Goal: Navigation & Orientation: Find specific page/section

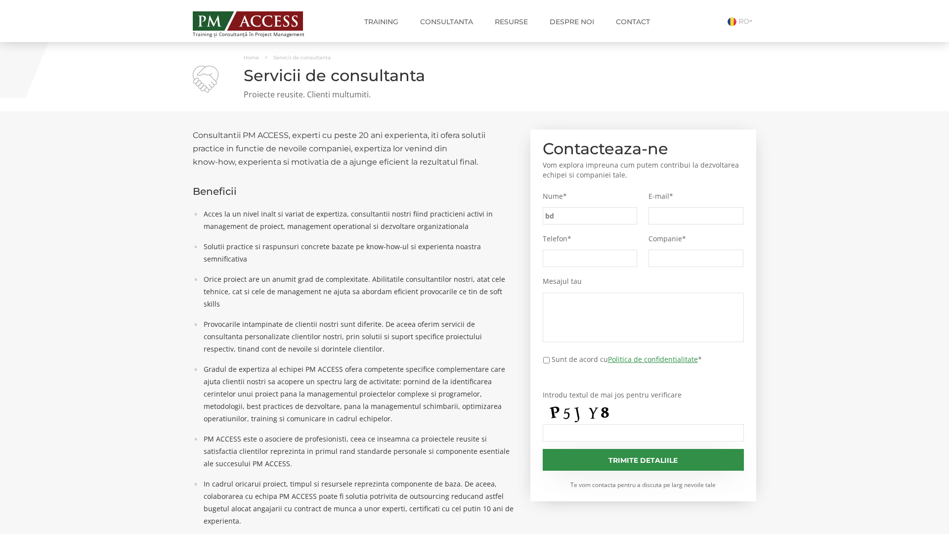
type input "bd5"
type input "36f"
type input "da2"
type input "faf"
type input "dc2"
